Goal: Information Seeking & Learning: Learn about a topic

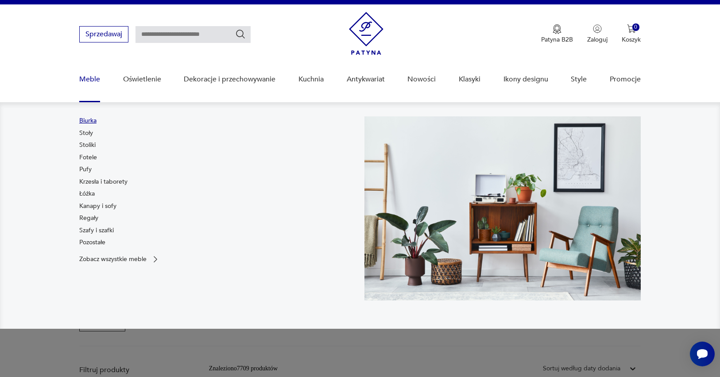
click at [89, 120] on link "Biurka" at bounding box center [87, 121] width 17 height 9
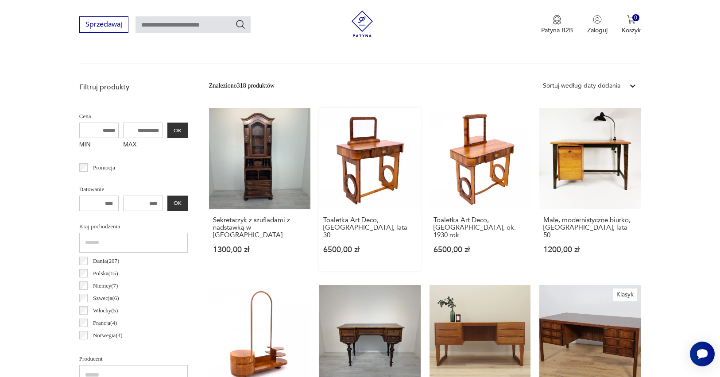
scroll to position [291, 0]
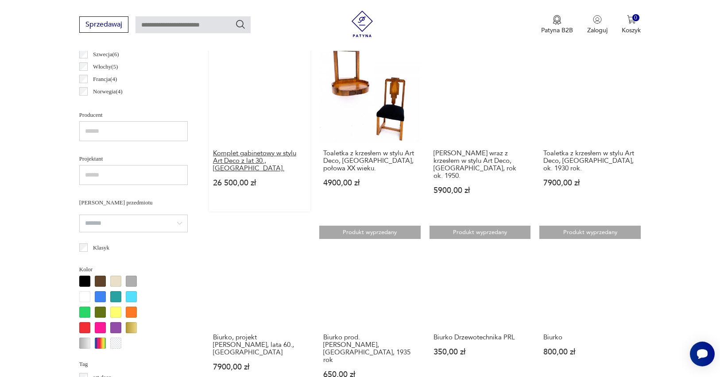
scroll to position [474, 0]
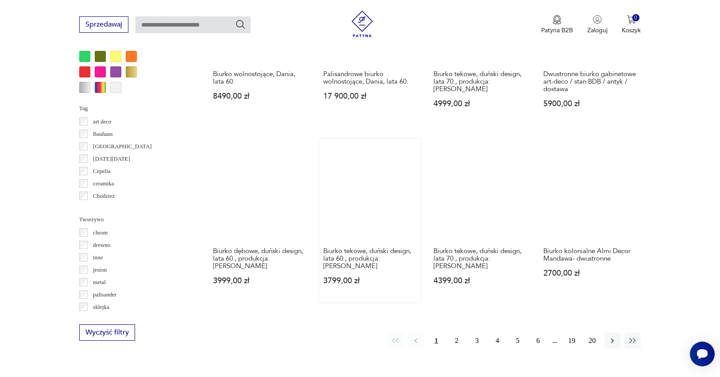
scroll to position [791, 0]
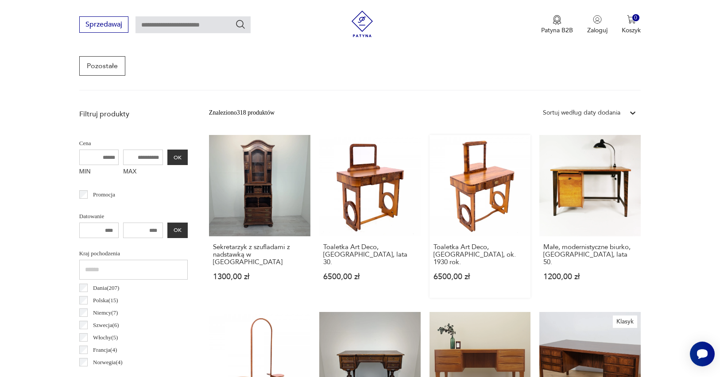
scroll to position [236, 0]
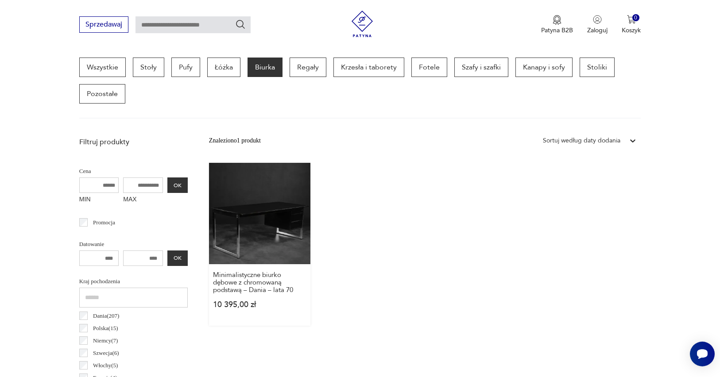
click at [274, 225] on link "Minimalistyczne biurko dębowe z chromowaną podstawą – Dania – lata 70 10 395,00…" at bounding box center [259, 244] width 101 height 163
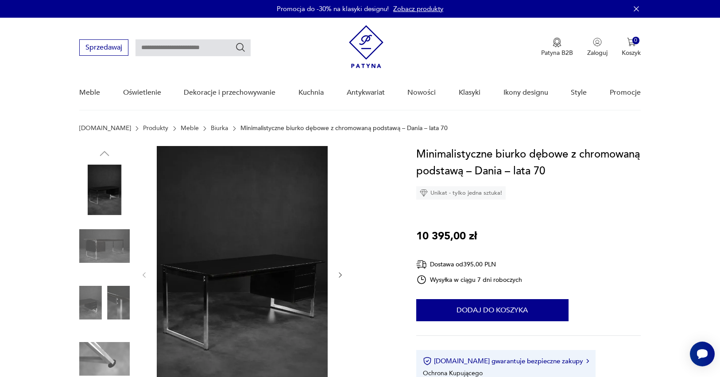
click at [343, 275] on icon "button" at bounding box center [341, 276] width 8 height 8
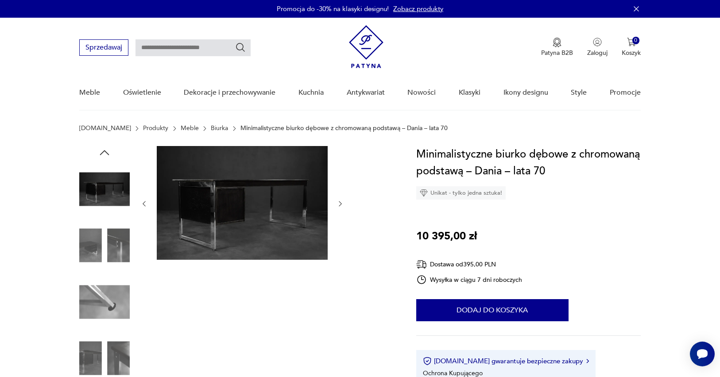
click at [340, 202] on icon "button" at bounding box center [340, 204] width 3 height 5
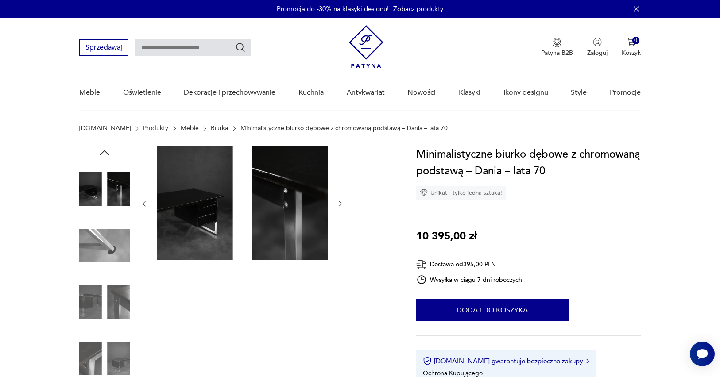
click at [340, 202] on icon "button" at bounding box center [341, 204] width 8 height 8
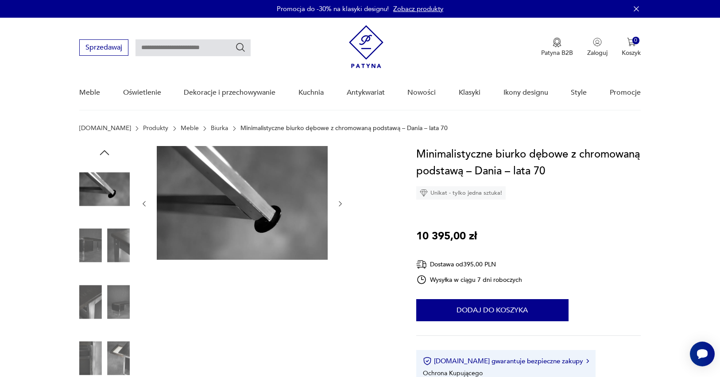
click at [340, 202] on icon "button" at bounding box center [341, 204] width 8 height 8
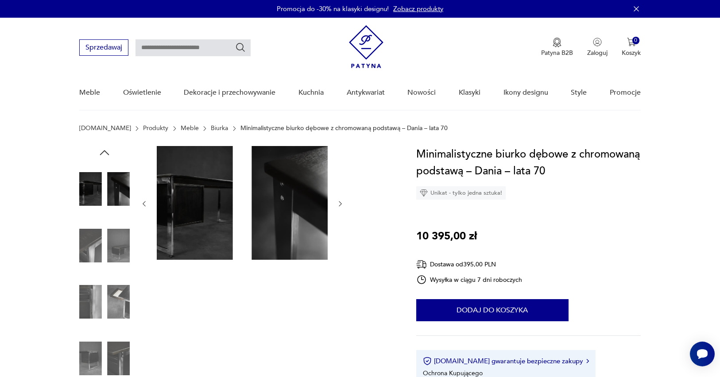
click at [340, 202] on icon "button" at bounding box center [341, 204] width 8 height 8
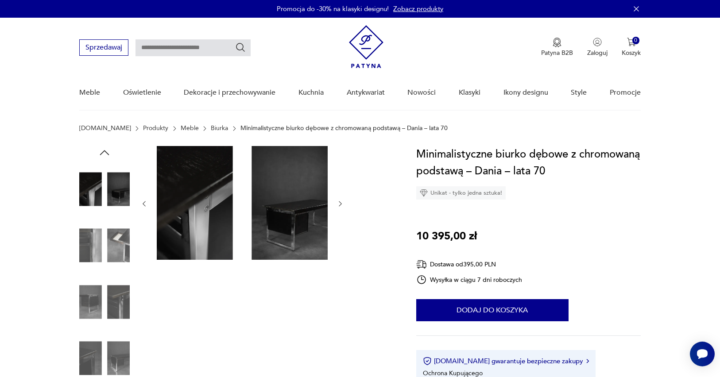
click at [340, 202] on icon "button" at bounding box center [341, 204] width 8 height 8
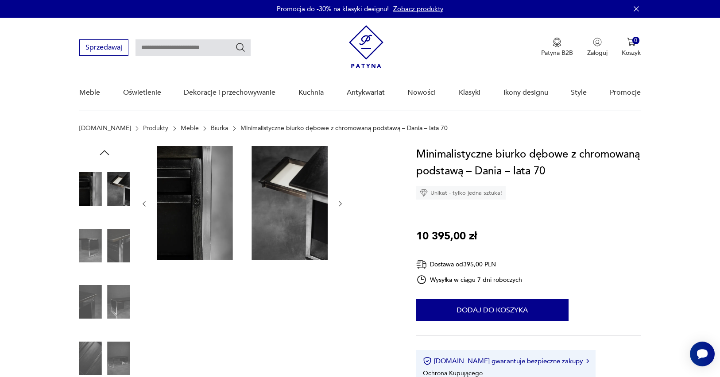
click at [340, 202] on icon "button" at bounding box center [341, 204] width 8 height 8
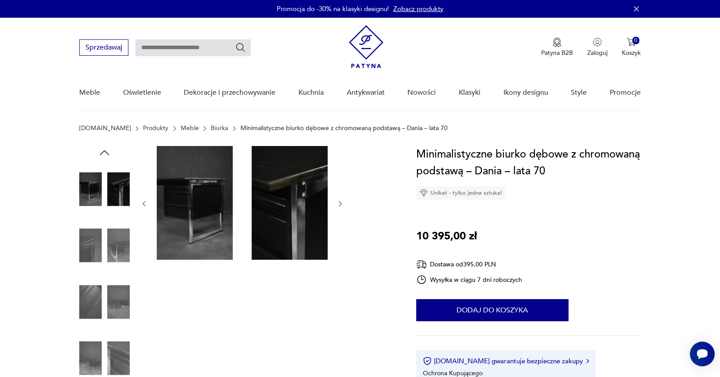
click at [340, 202] on icon "button" at bounding box center [341, 204] width 8 height 8
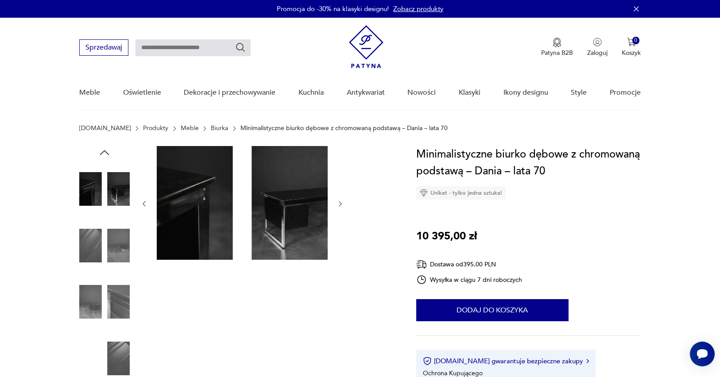
click at [340, 202] on icon "button" at bounding box center [341, 204] width 8 height 8
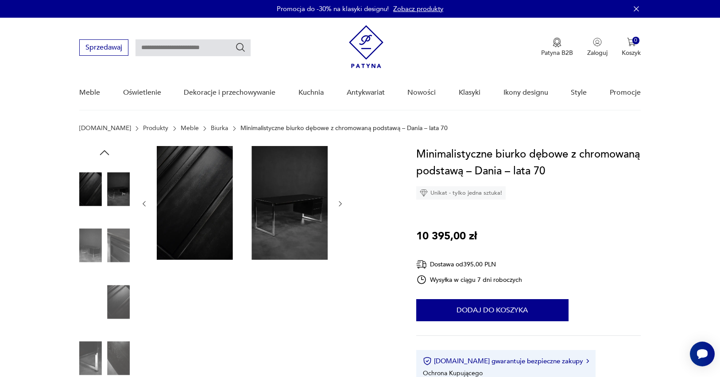
click at [340, 202] on icon "button" at bounding box center [341, 204] width 8 height 8
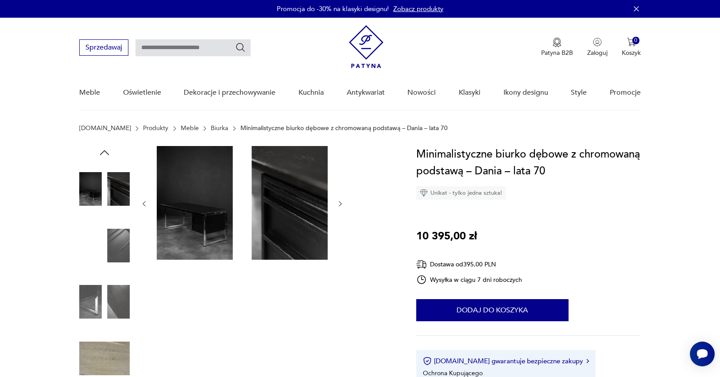
click at [340, 202] on icon "button" at bounding box center [341, 204] width 8 height 8
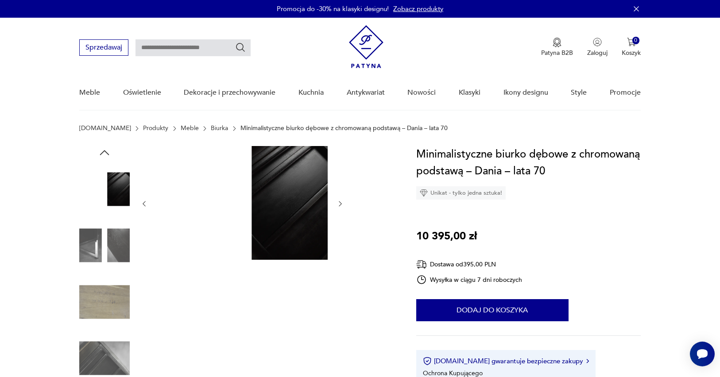
click at [340, 202] on icon "button" at bounding box center [341, 204] width 8 height 8
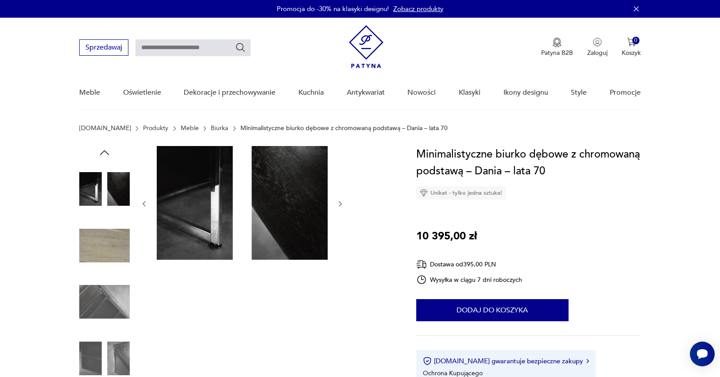
click at [340, 202] on icon "button" at bounding box center [341, 204] width 8 height 8
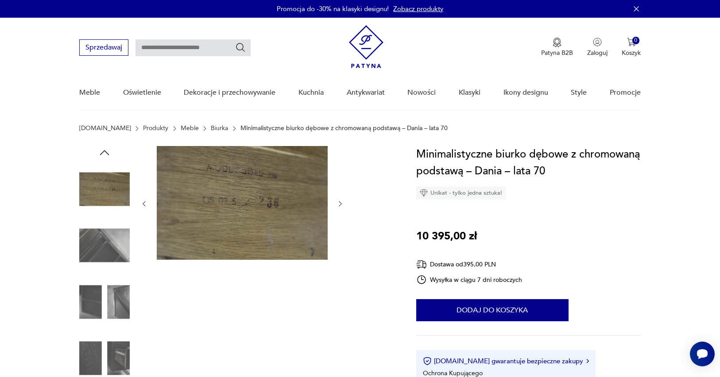
click at [340, 202] on icon "button" at bounding box center [341, 204] width 8 height 8
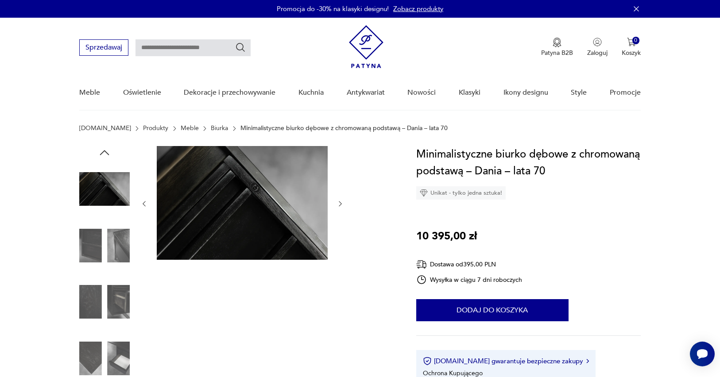
click at [340, 202] on icon "button" at bounding box center [341, 204] width 8 height 8
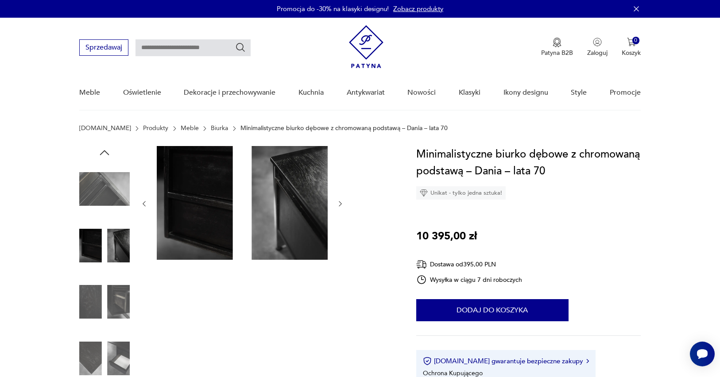
click at [340, 202] on icon "button" at bounding box center [341, 204] width 8 height 8
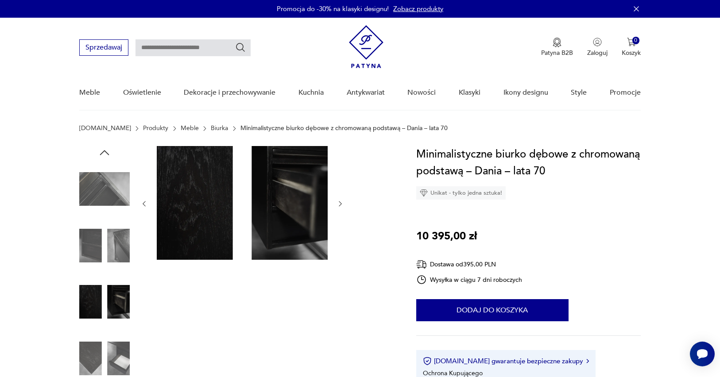
click at [340, 202] on icon "button" at bounding box center [341, 204] width 8 height 8
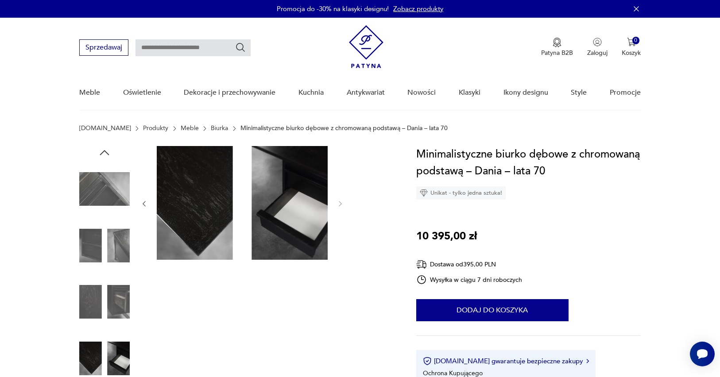
click at [211, 130] on link "Biurka" at bounding box center [219, 128] width 17 height 7
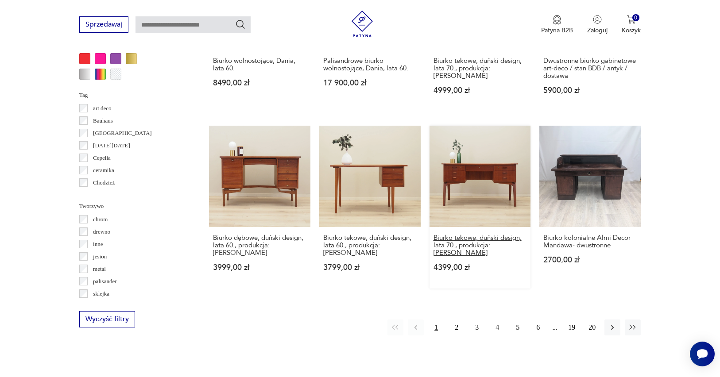
scroll to position [805, 0]
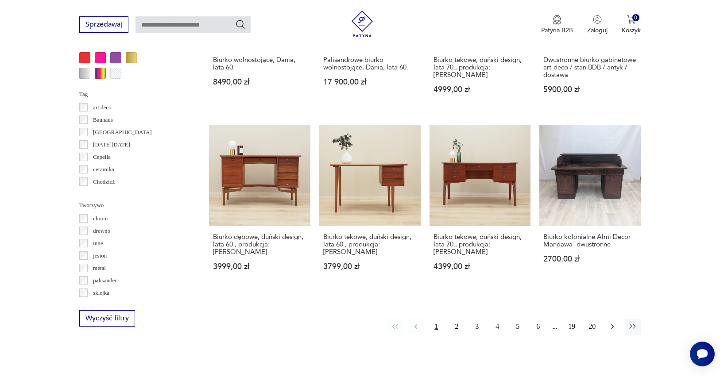
click at [614, 331] on icon "button" at bounding box center [612, 326] width 9 height 9
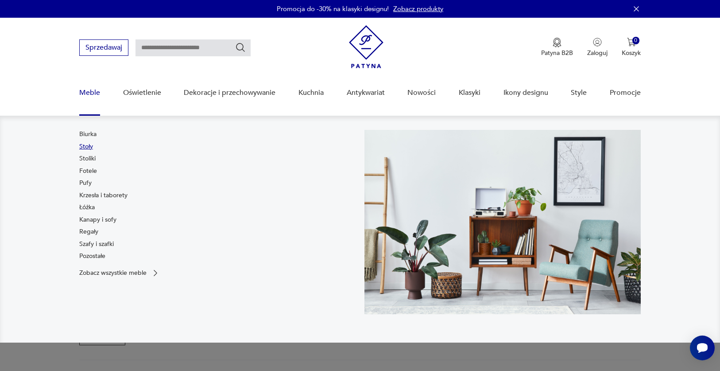
click at [89, 148] on link "Stoły" at bounding box center [86, 146] width 14 height 9
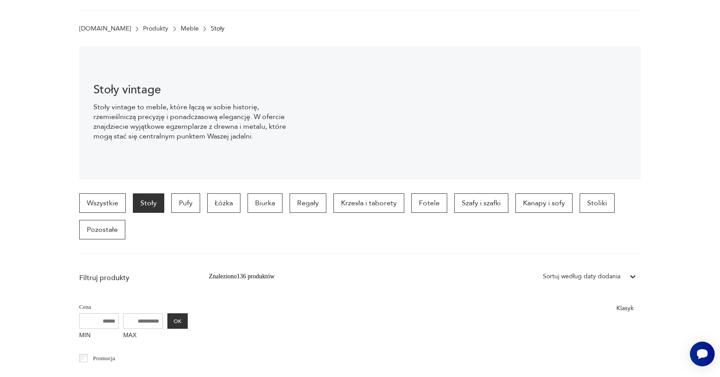
scroll to position [56, 0]
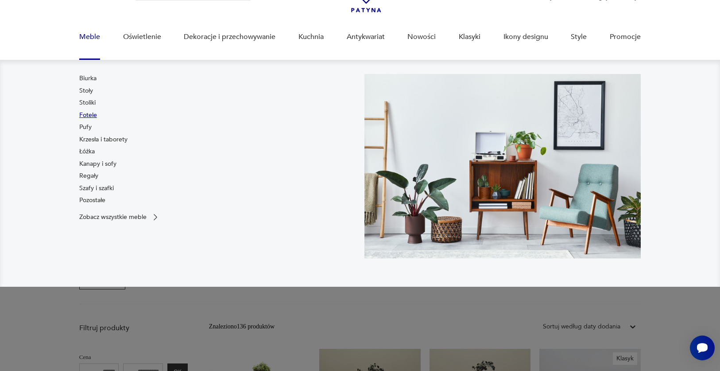
click at [94, 114] on link "Fotele" at bounding box center [88, 115] width 18 height 9
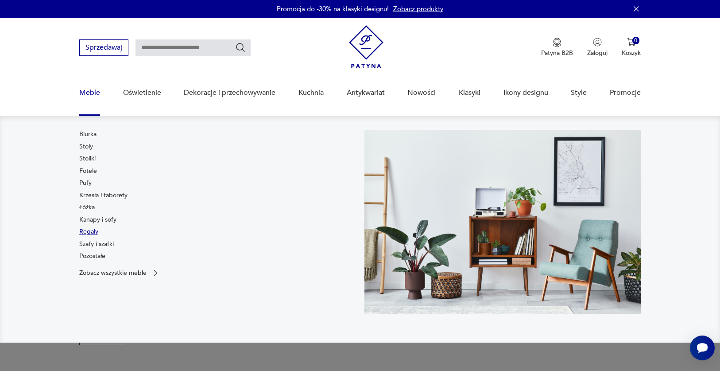
click at [95, 232] on link "Regały" at bounding box center [88, 231] width 19 height 9
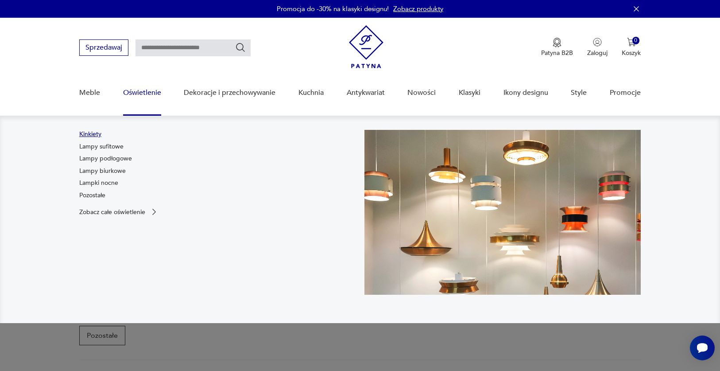
click at [92, 132] on link "Kinkiety" at bounding box center [90, 134] width 22 height 9
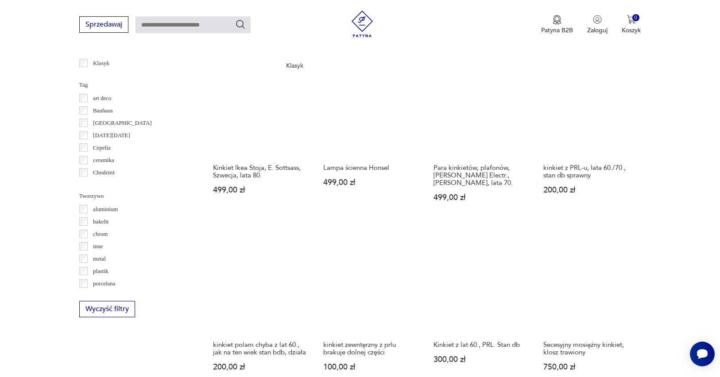
scroll to position [800, 0]
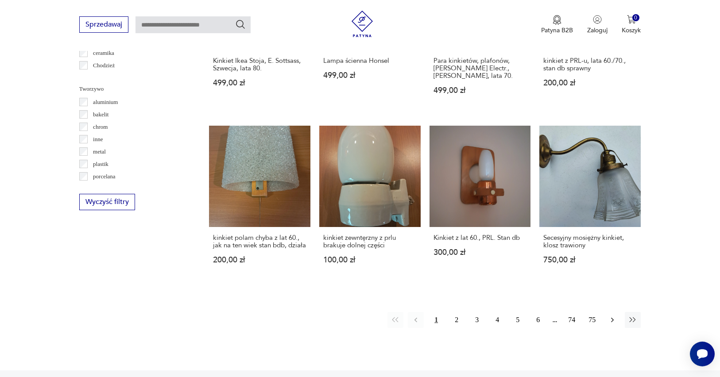
click at [612, 318] on icon "button" at bounding box center [612, 320] width 3 height 5
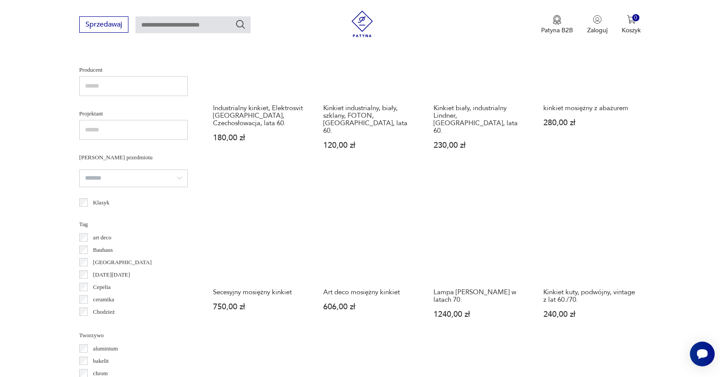
scroll to position [848, 0]
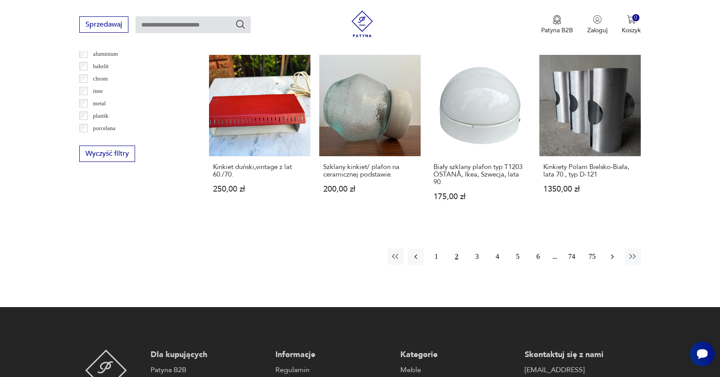
click at [612, 256] on icon "button" at bounding box center [612, 256] width 9 height 9
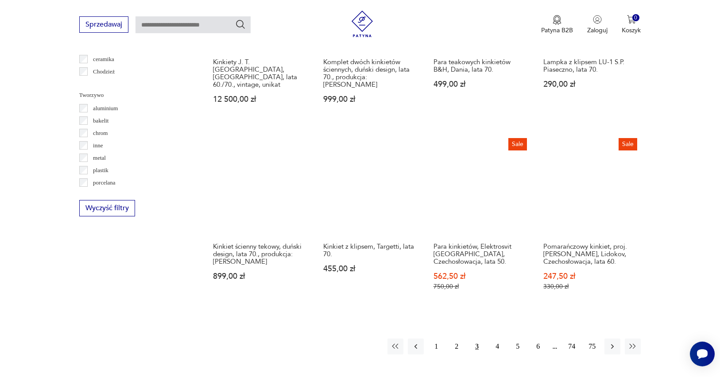
scroll to position [808, 0]
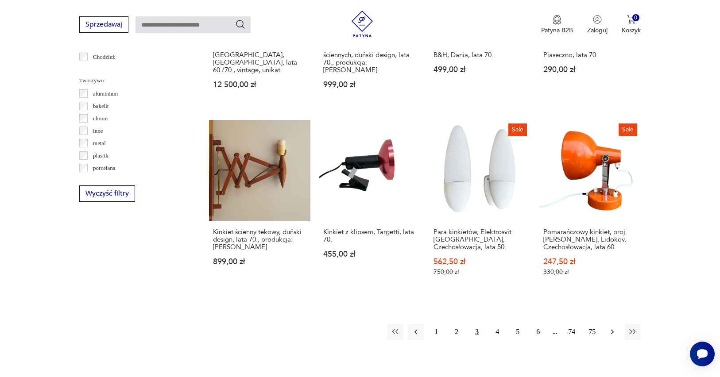
click at [612, 337] on icon "button" at bounding box center [612, 332] width 9 height 9
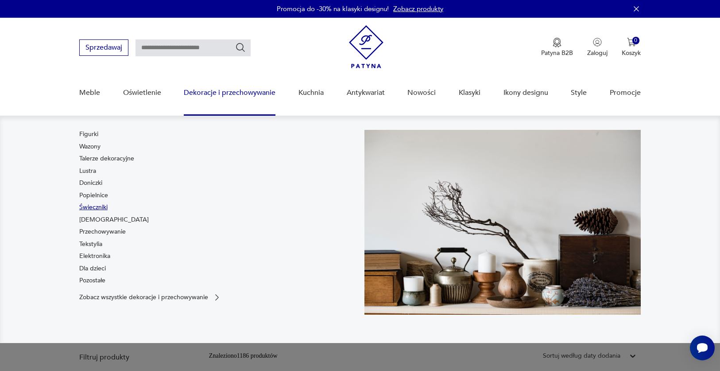
click at [94, 207] on link "Świeczniki" at bounding box center [93, 207] width 28 height 9
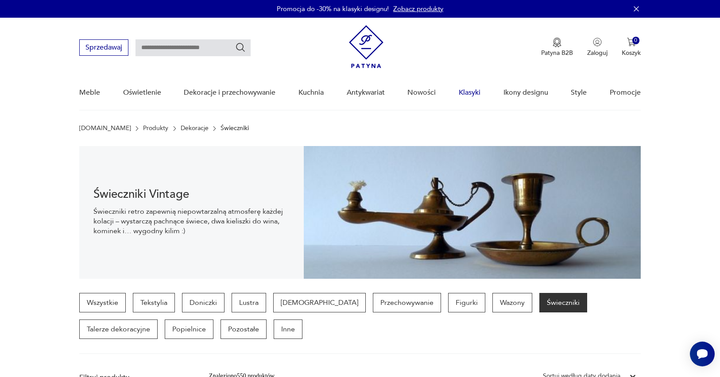
click at [470, 93] on link "Klasyki" at bounding box center [470, 93] width 22 height 34
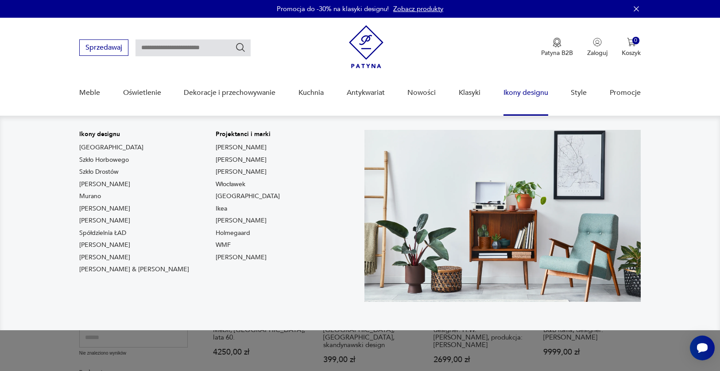
click at [531, 94] on link "Ikony designu" at bounding box center [526, 93] width 45 height 34
click at [529, 97] on link "Ikony designu" at bounding box center [526, 93] width 45 height 34
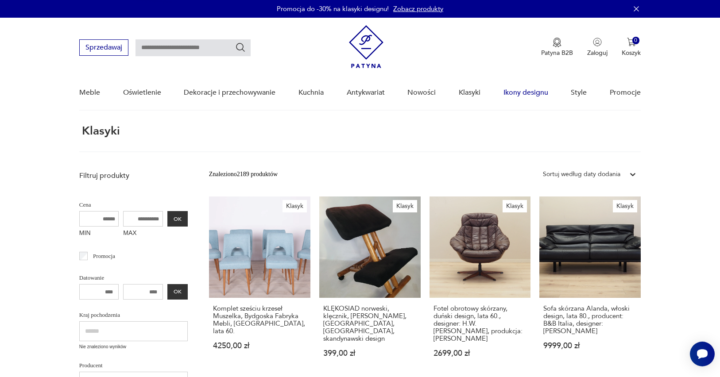
click at [517, 93] on link "Ikony designu" at bounding box center [526, 93] width 45 height 34
click at [380, 47] on img at bounding box center [366, 46] width 35 height 43
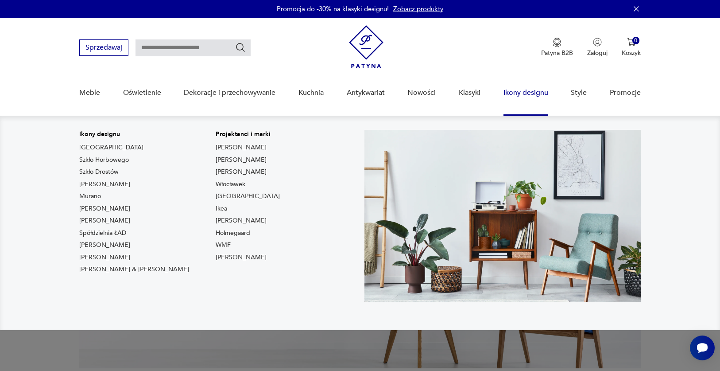
click at [532, 93] on link "Ikony designu" at bounding box center [526, 93] width 45 height 34
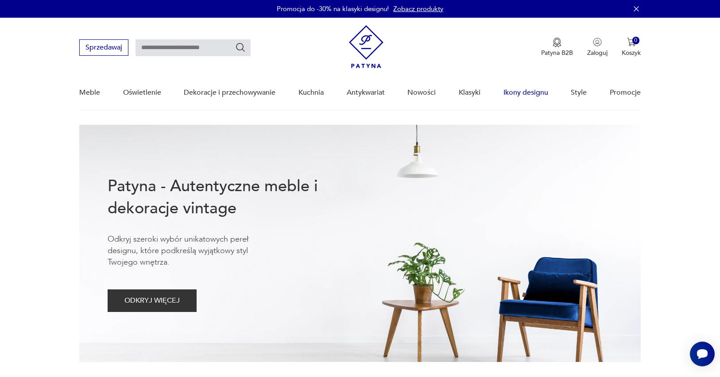
click at [532, 93] on link "Ikony designu" at bounding box center [526, 93] width 45 height 34
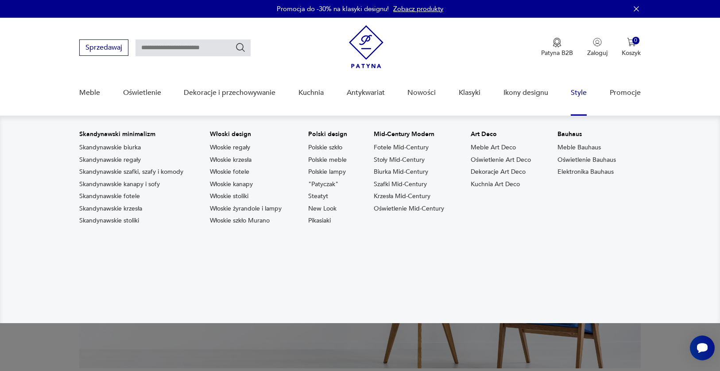
click at [579, 92] on link "Style" at bounding box center [579, 93] width 16 height 34
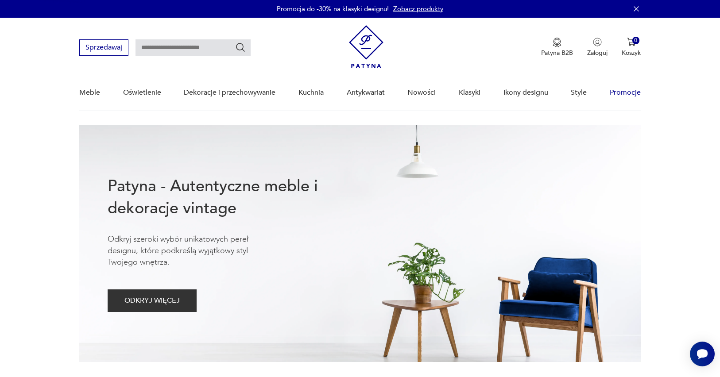
click at [623, 93] on link "Promocje" at bounding box center [625, 93] width 31 height 34
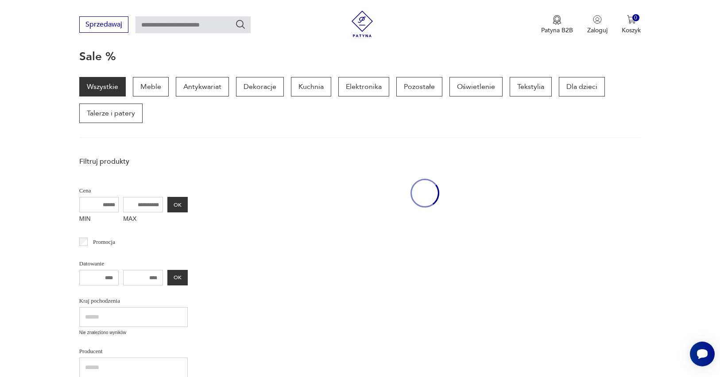
scroll to position [115, 0]
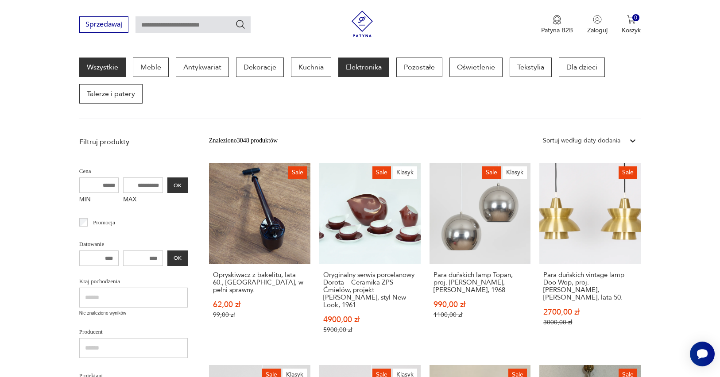
click at [357, 62] on p "Elektronika" at bounding box center [363, 67] width 51 height 19
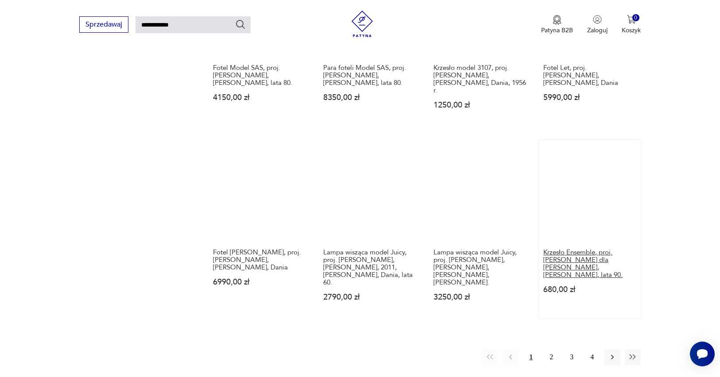
scroll to position [628, 0]
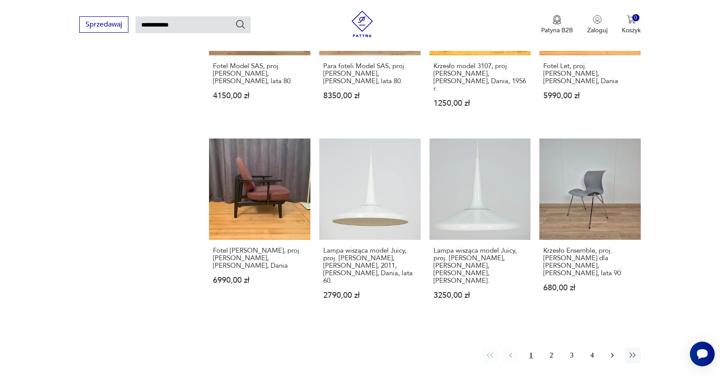
click at [614, 351] on icon "button" at bounding box center [612, 355] width 9 height 9
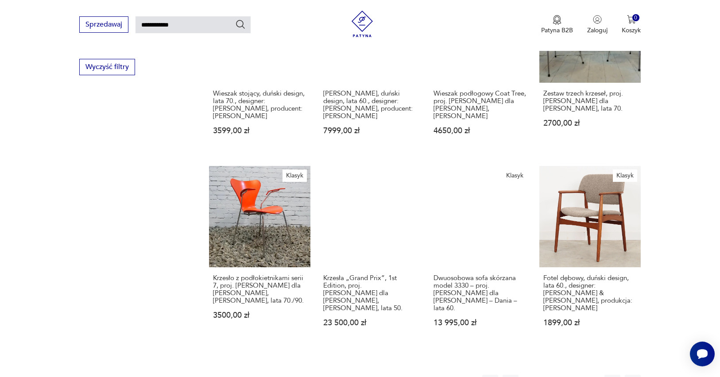
scroll to position [670, 0]
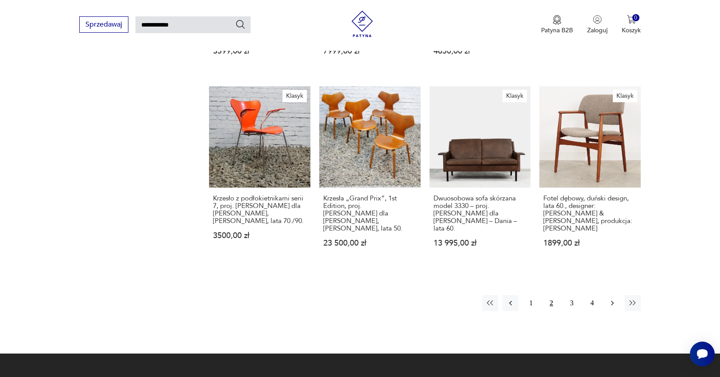
click at [614, 299] on icon "button" at bounding box center [612, 303] width 9 height 9
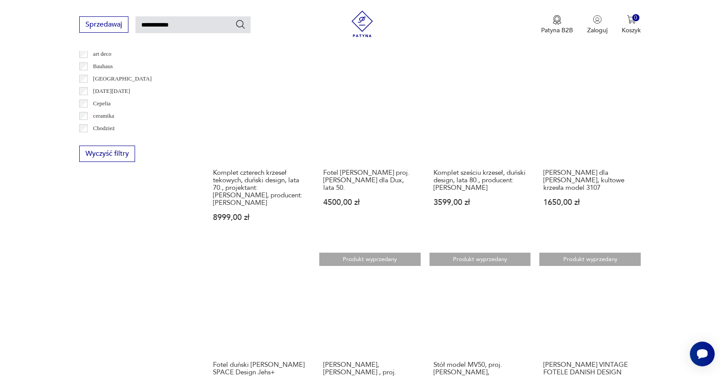
scroll to position [587, 0]
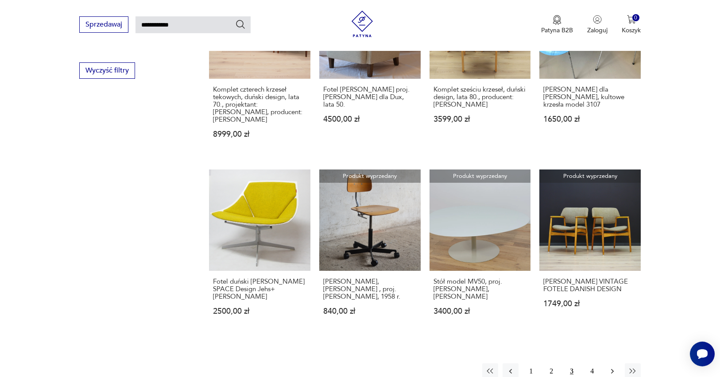
click at [611, 369] on icon "button" at bounding box center [612, 371] width 9 height 9
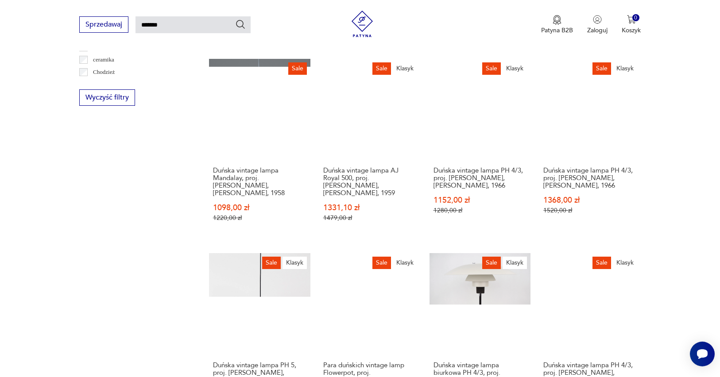
scroll to position [714, 0]
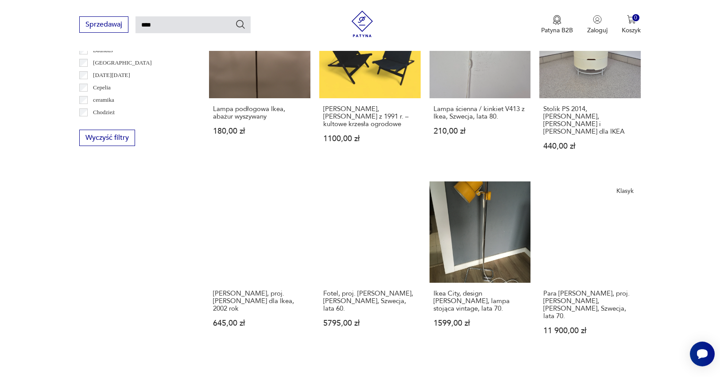
scroll to position [641, 0]
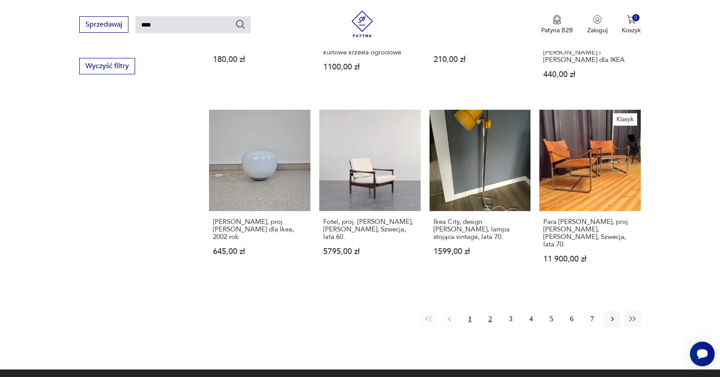
click at [489, 311] on button "2" at bounding box center [490, 319] width 16 height 16
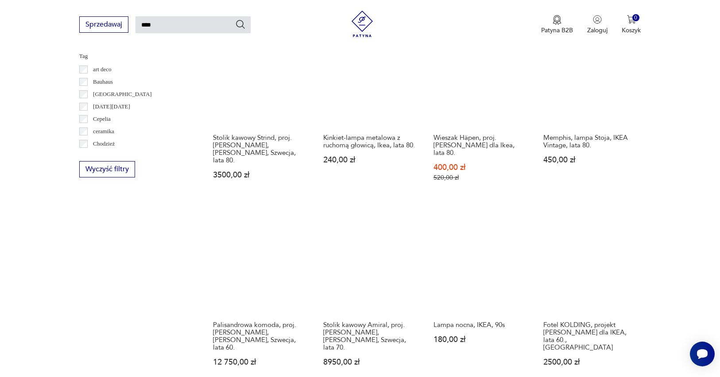
scroll to position [622, 0]
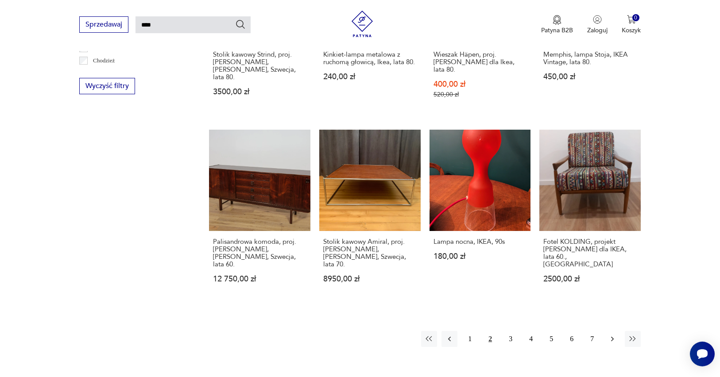
click at [612, 335] on icon "button" at bounding box center [612, 339] width 9 height 9
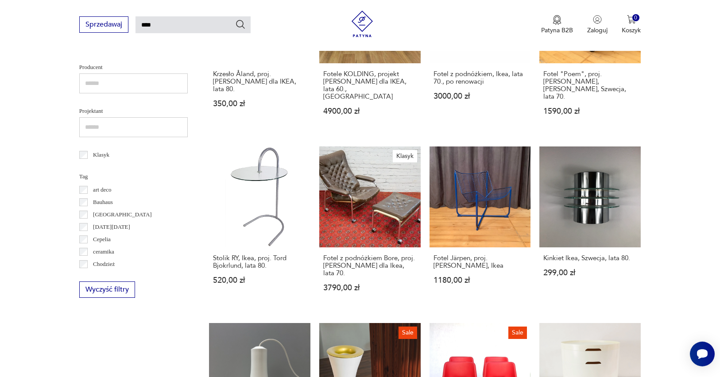
scroll to position [604, 0]
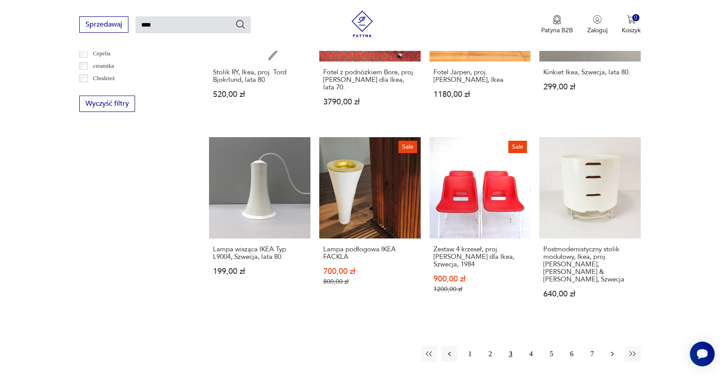
click at [610, 350] on icon "button" at bounding box center [612, 354] width 9 height 9
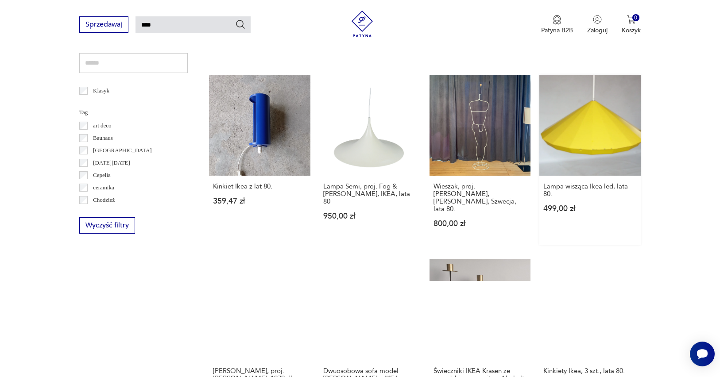
scroll to position [660, 0]
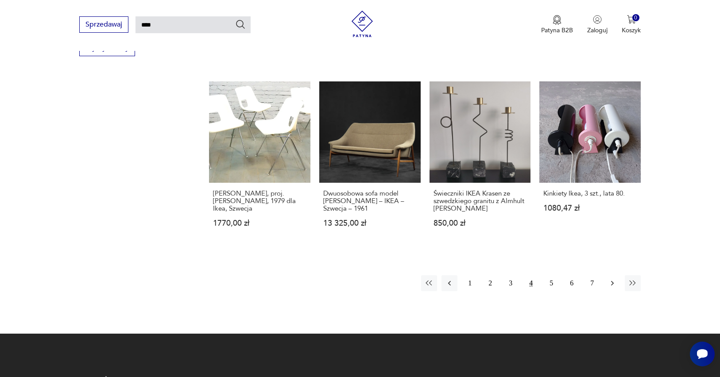
click at [610, 279] on icon "button" at bounding box center [612, 283] width 9 height 9
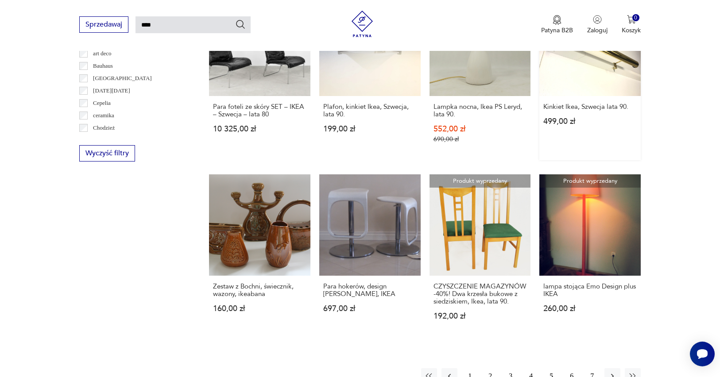
scroll to position [638, 0]
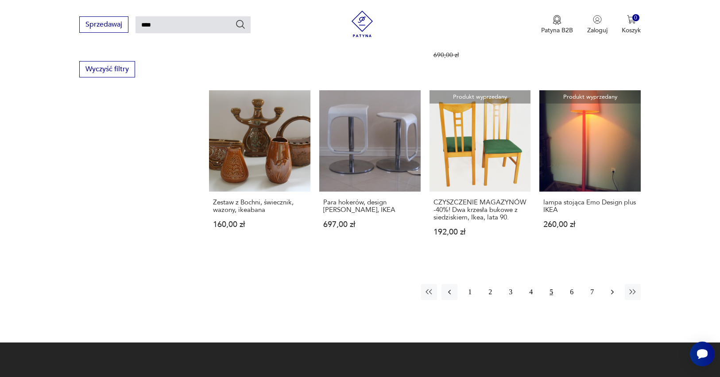
click at [615, 297] on icon "button" at bounding box center [612, 292] width 9 height 9
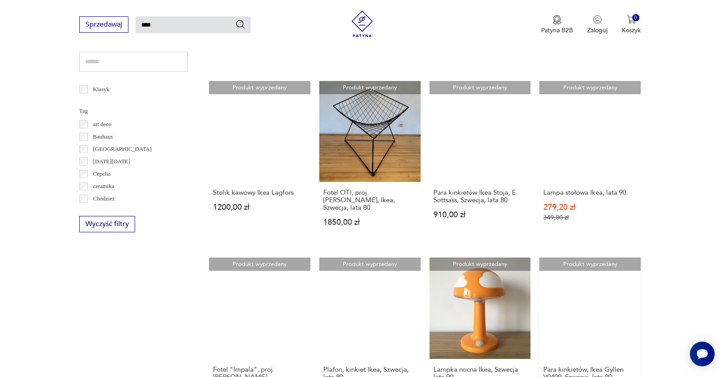
scroll to position [672, 0]
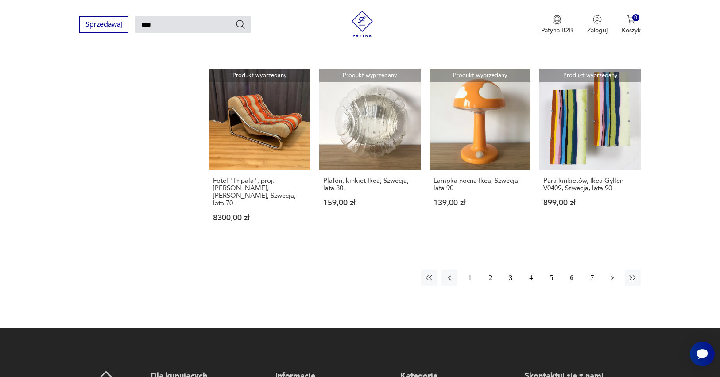
click at [611, 274] on icon "button" at bounding box center [612, 278] width 9 height 9
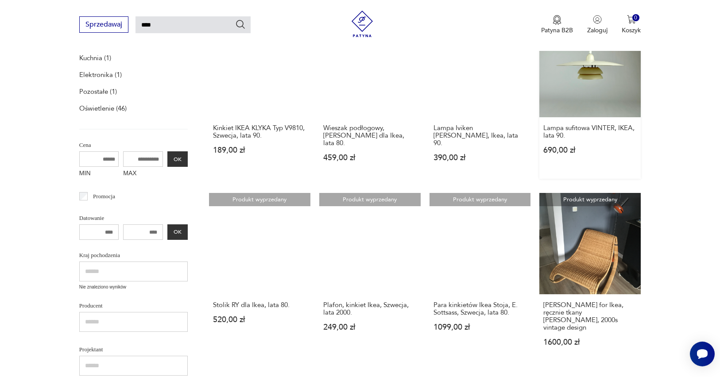
scroll to position [264, 0]
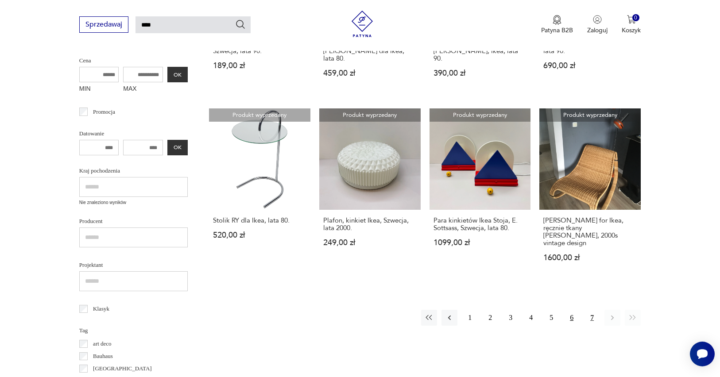
click at [574, 313] on button "6" at bounding box center [572, 318] width 16 height 16
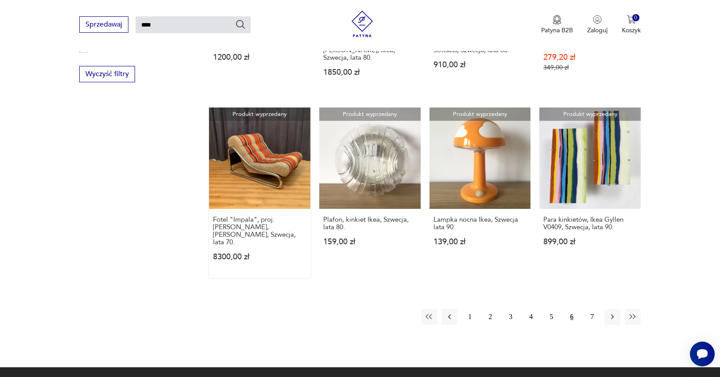
click at [247, 166] on link "Produkt wyprzedany Fotel "Impala", proj. Gillis Lundgren, Ikea, Szwecja, lata 7…" at bounding box center [259, 193] width 101 height 171
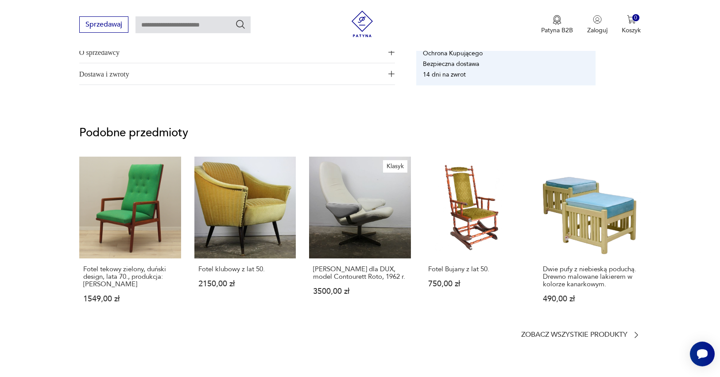
scroll to position [145, 0]
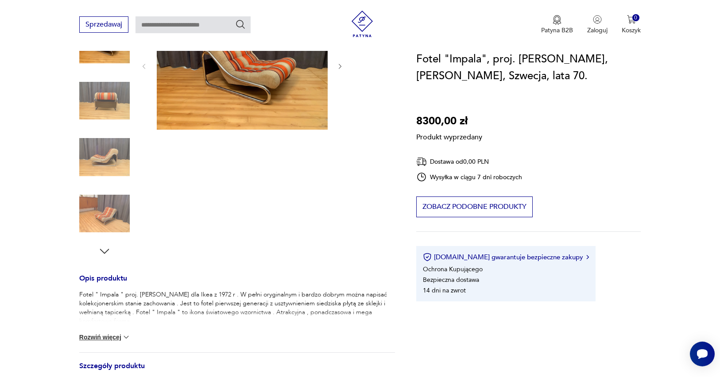
click at [117, 335] on button "Rozwiń więcej" at bounding box center [104, 337] width 51 height 9
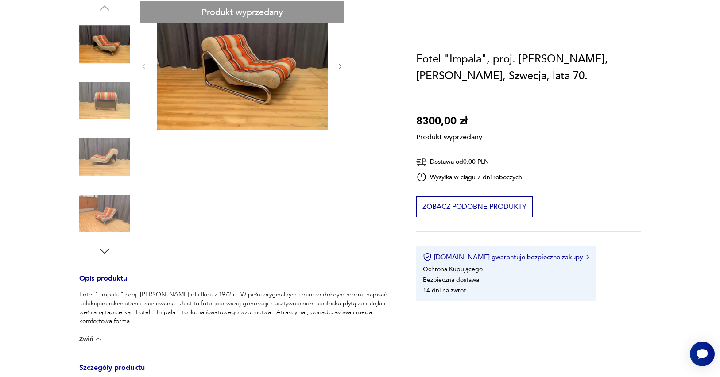
scroll to position [0, 0]
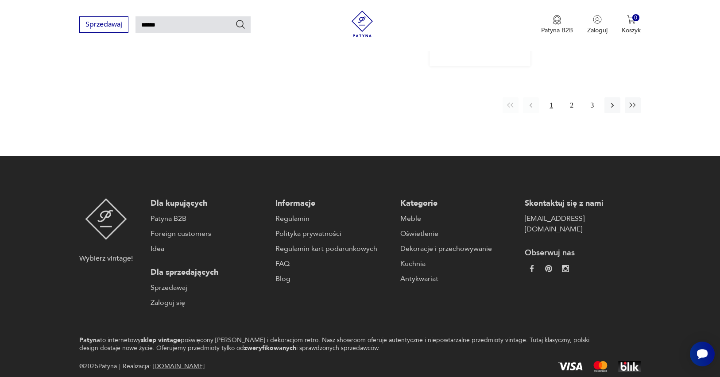
scroll to position [680, 0]
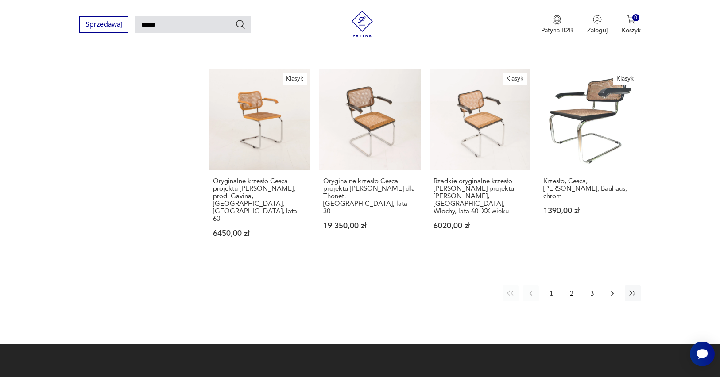
click at [610, 292] on icon "button" at bounding box center [612, 293] width 9 height 9
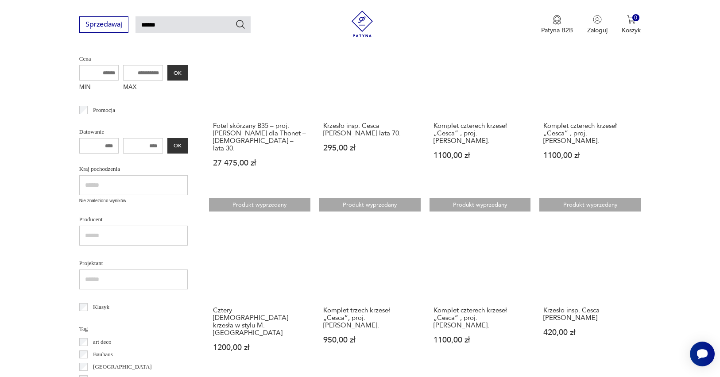
scroll to position [384, 0]
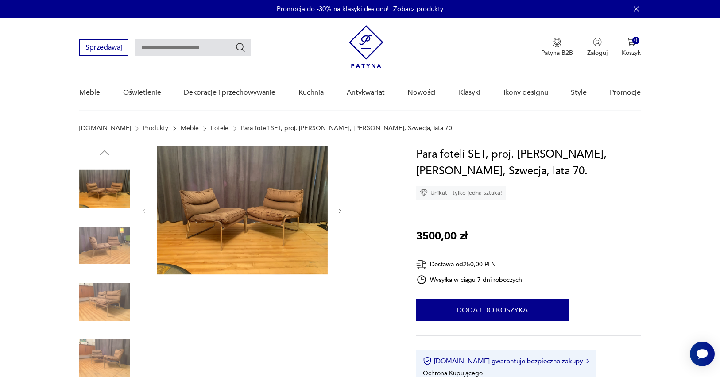
click at [345, 210] on div at bounding box center [237, 274] width 316 height 257
click at [339, 210] on icon "button" at bounding box center [341, 212] width 8 height 8
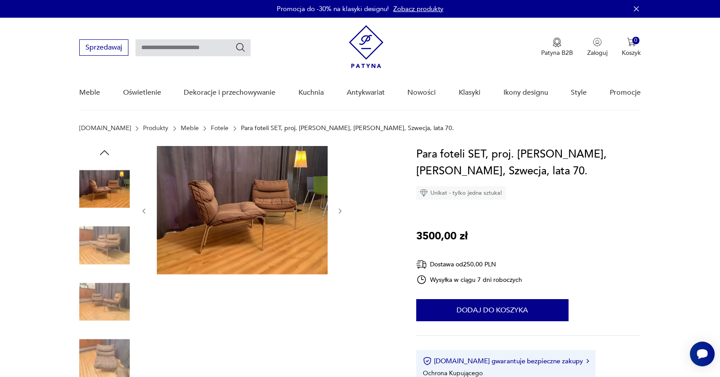
click at [339, 210] on icon "button" at bounding box center [341, 212] width 8 height 8
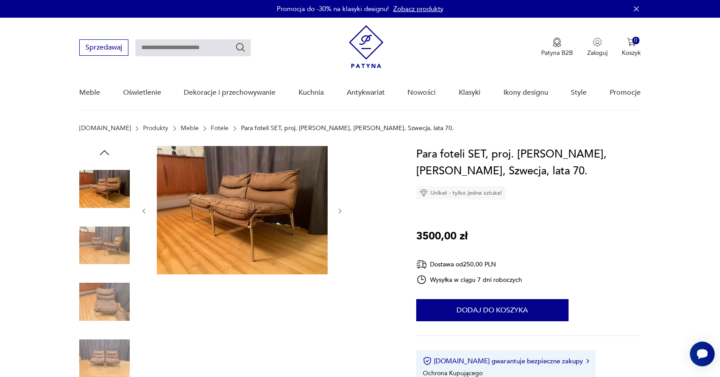
click at [339, 210] on icon "button" at bounding box center [341, 212] width 8 height 8
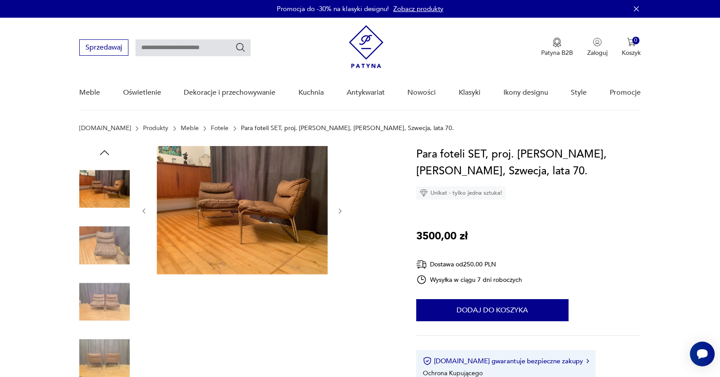
click at [339, 210] on icon "button" at bounding box center [341, 212] width 8 height 8
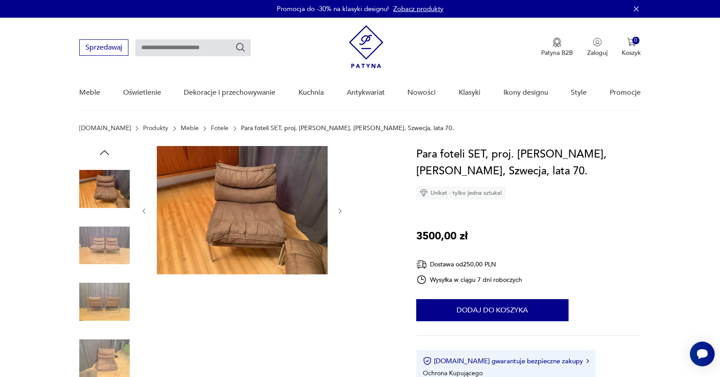
click at [339, 210] on icon "button" at bounding box center [341, 212] width 8 height 8
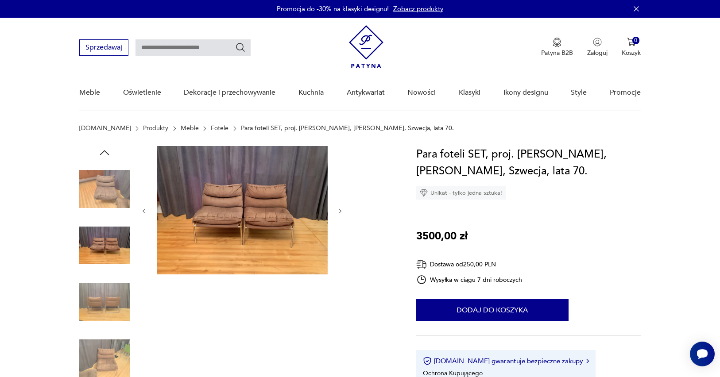
click at [339, 210] on icon "button" at bounding box center [341, 212] width 8 height 8
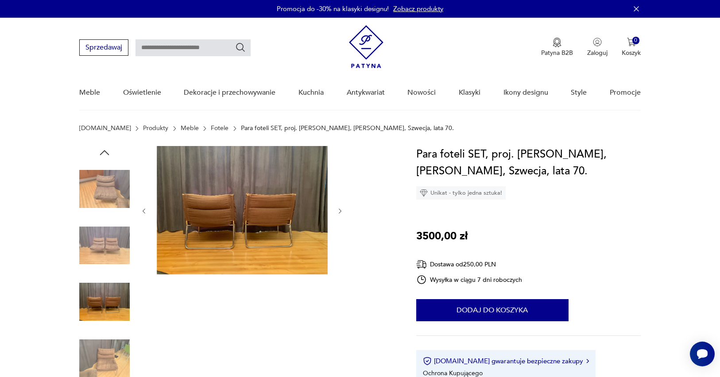
click at [339, 210] on icon "button" at bounding box center [341, 212] width 8 height 8
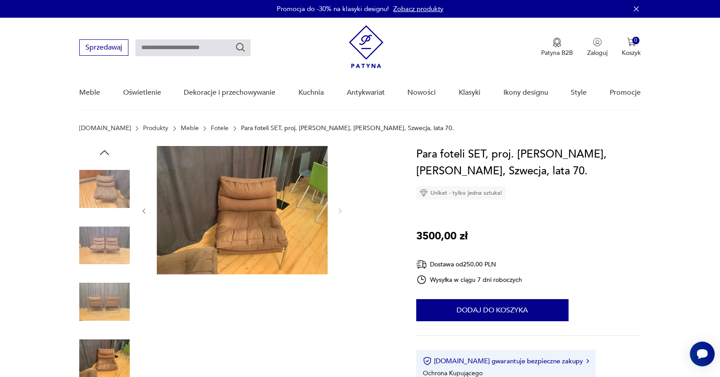
click at [293, 198] on img at bounding box center [242, 210] width 171 height 128
